Goal: Browse casually

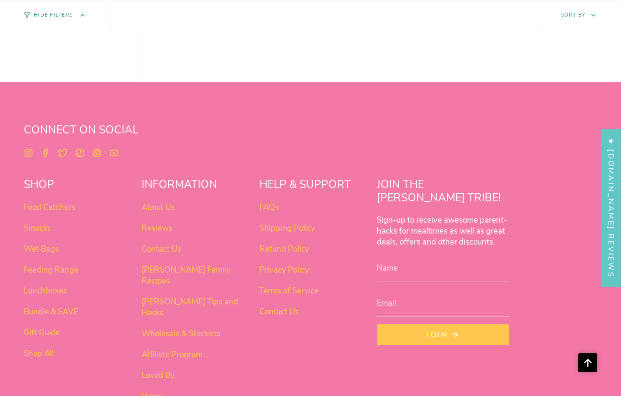
scroll to position [767, 0]
